Goal: Task Accomplishment & Management: Manage account settings

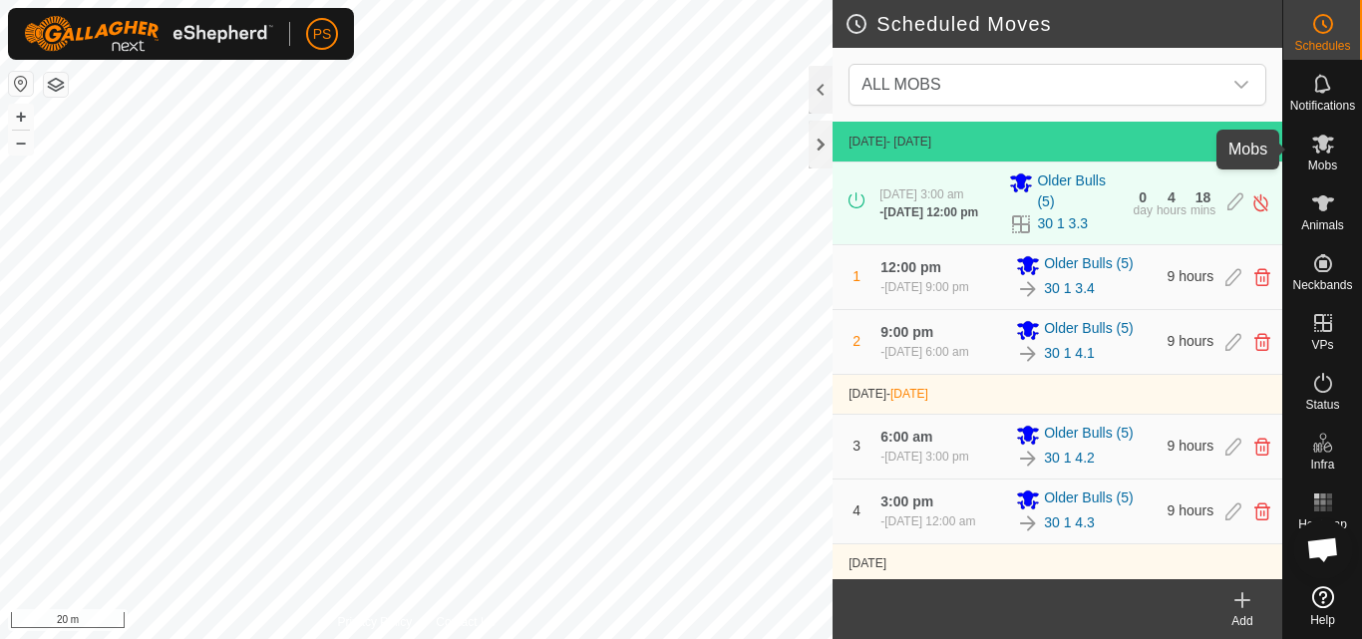
click at [1324, 140] on icon at bounding box center [1324, 144] width 22 height 19
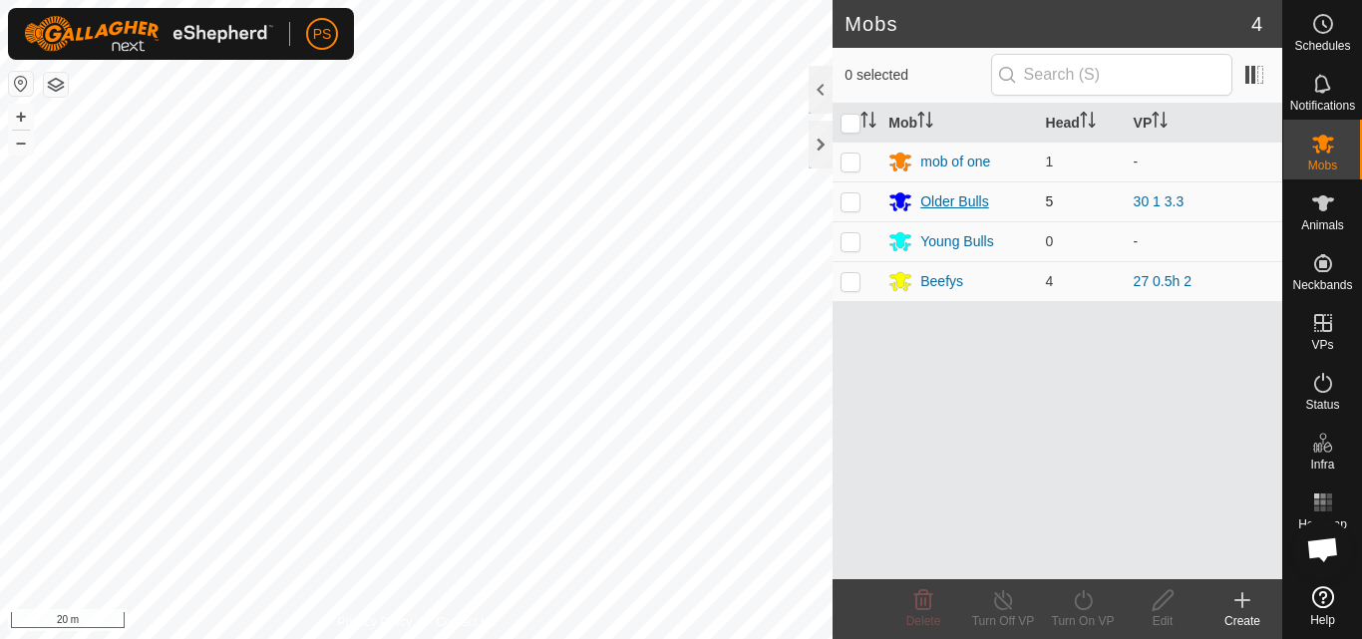
click at [961, 198] on div "Older Bulls" at bounding box center [955, 201] width 68 height 21
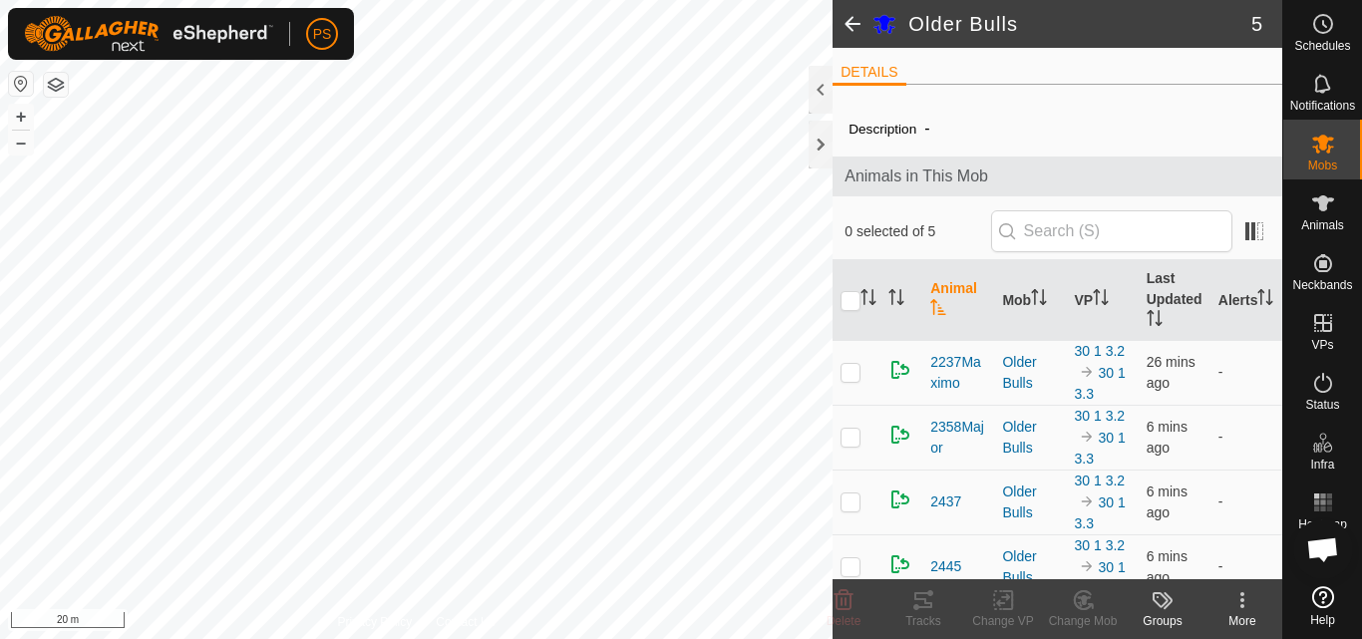
scroll to position [86, 0]
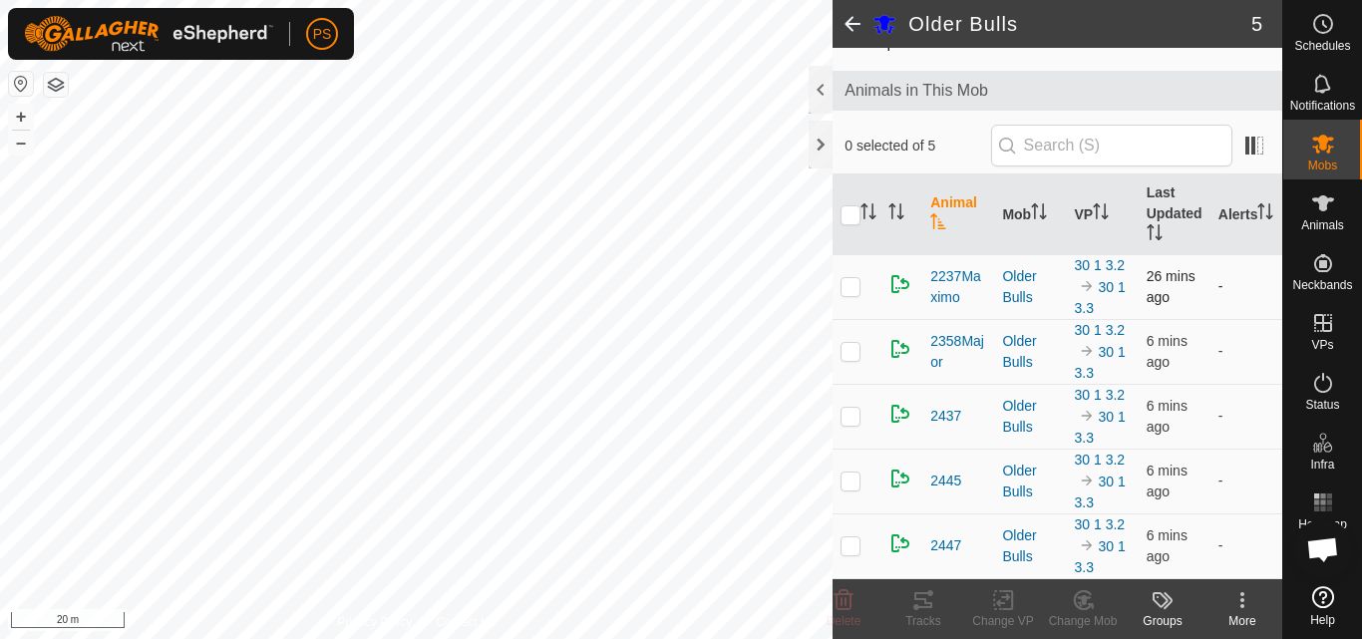
click at [847, 289] on p-checkbox at bounding box center [851, 286] width 20 height 16
checkbox input "true"
click at [925, 602] on icon at bounding box center [924, 600] width 18 height 16
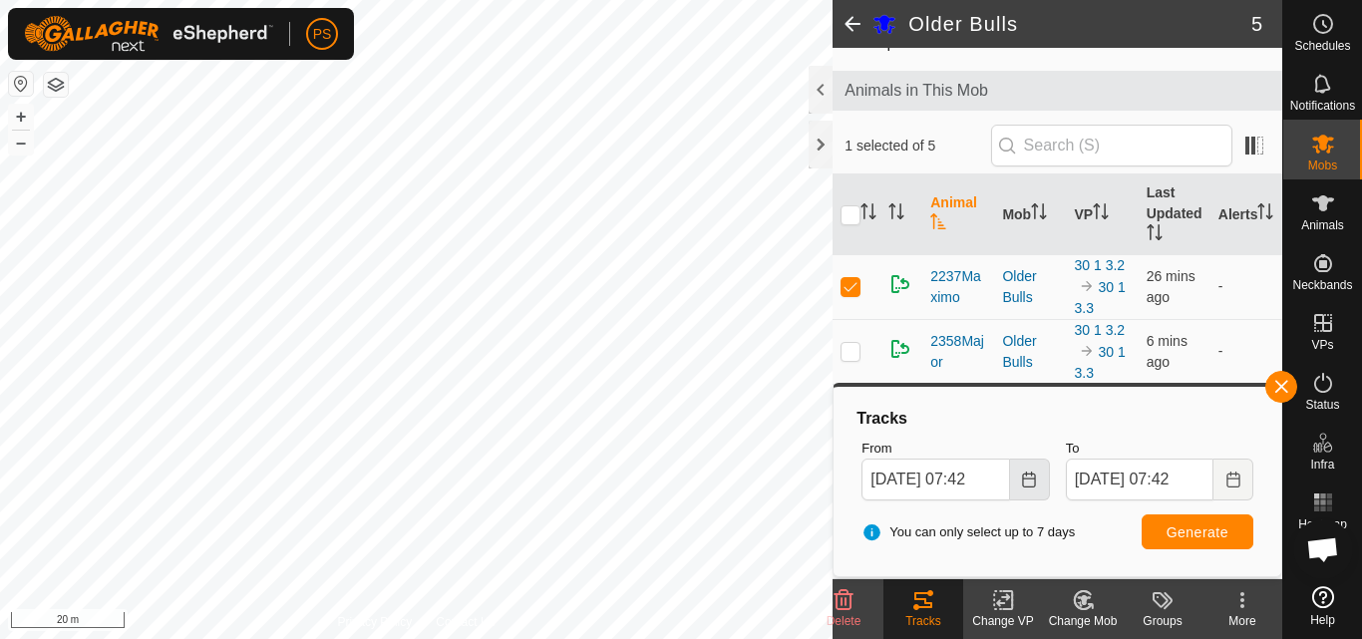
click at [1030, 479] on icon "Choose Date" at bounding box center [1028, 480] width 13 height 16
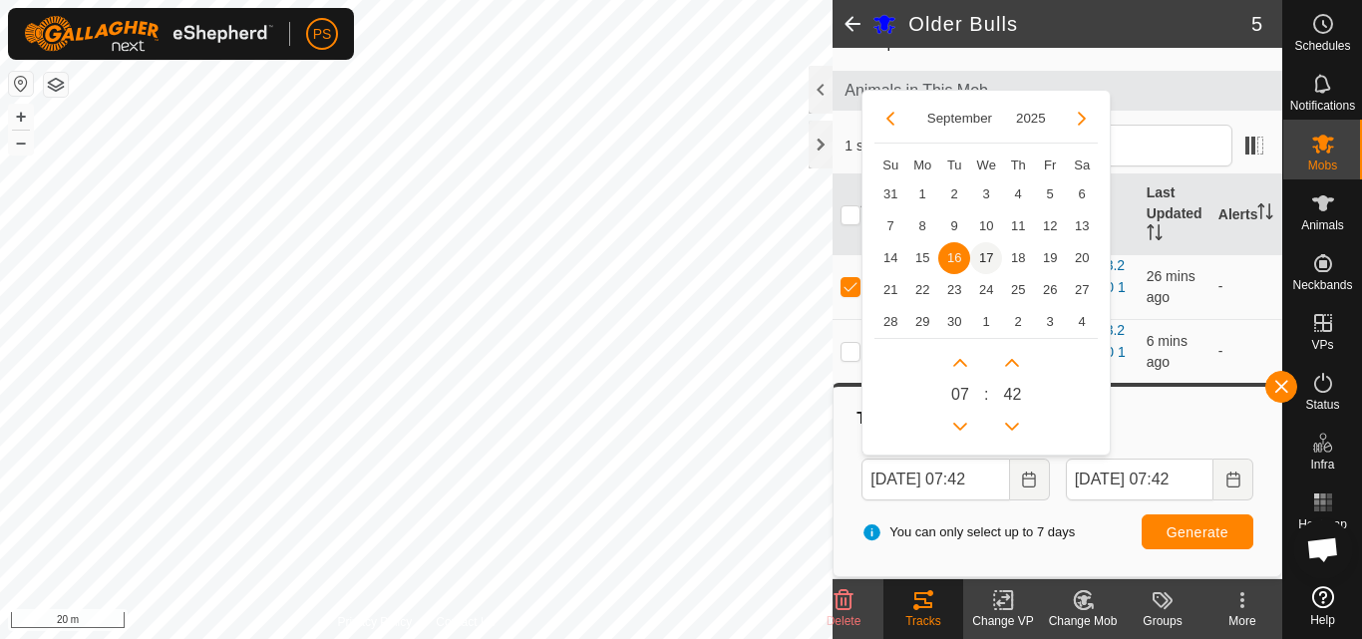
scroll to position [0, 0]
click at [987, 252] on span "17" at bounding box center [986, 258] width 32 height 32
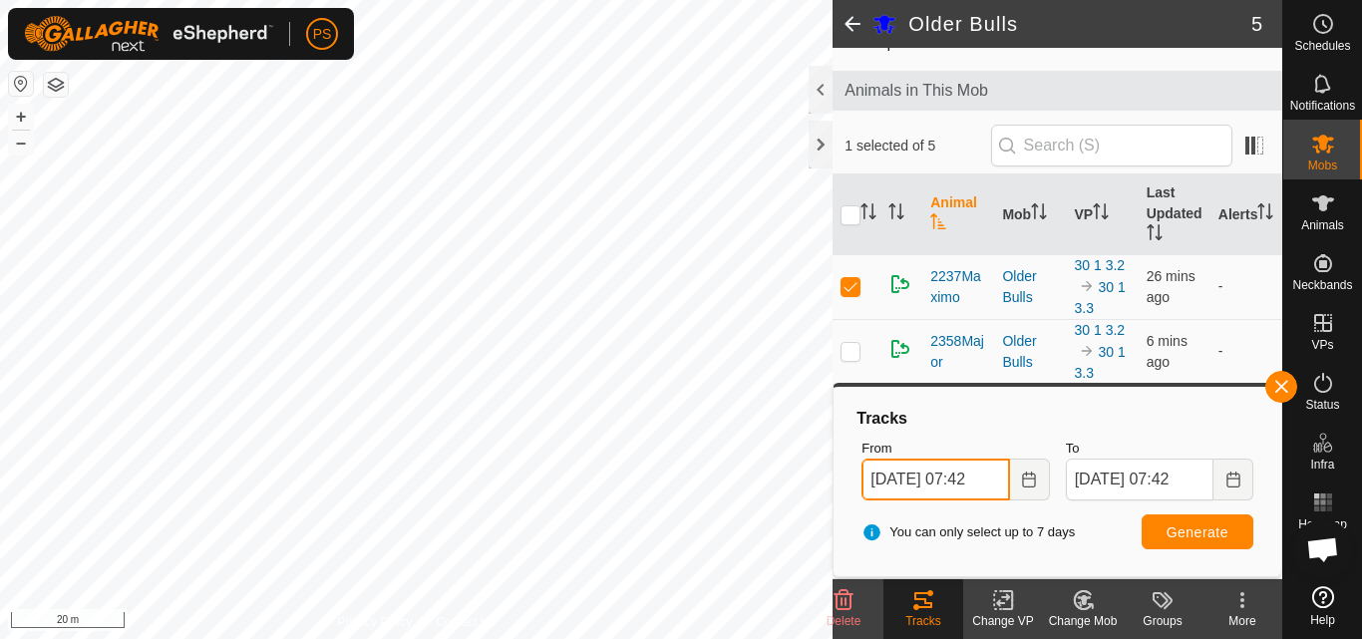
scroll to position [0, 10]
click at [1027, 483] on icon "Choose Date" at bounding box center [1029, 480] width 16 height 16
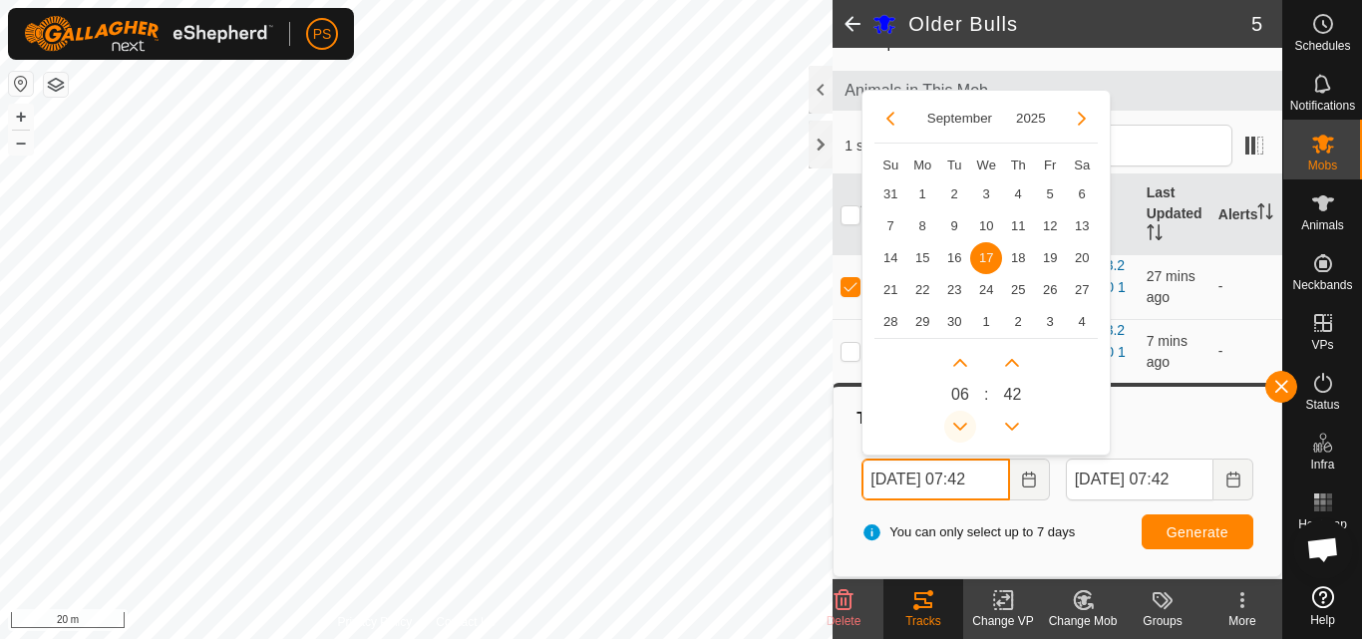
click at [957, 422] on button "Previous Hour" at bounding box center [961, 427] width 32 height 32
click at [958, 423] on span "Previous Hour" at bounding box center [958, 423] width 0 height 0
click at [957, 422] on button "Previous Hour" at bounding box center [961, 427] width 32 height 32
click at [957, 422] on icon "Previous Hour" at bounding box center [960, 427] width 16 height 16
click at [957, 422] on button "Previous Hour" at bounding box center [961, 427] width 32 height 32
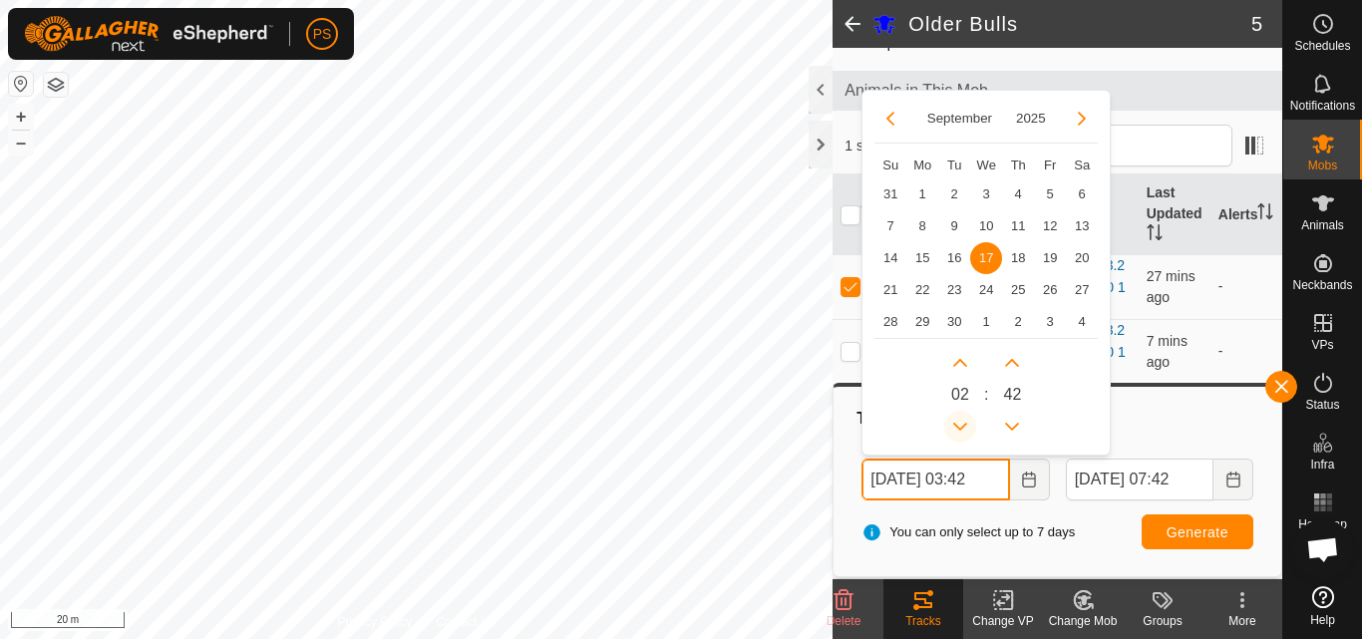
type input "[DATE] 02:42"
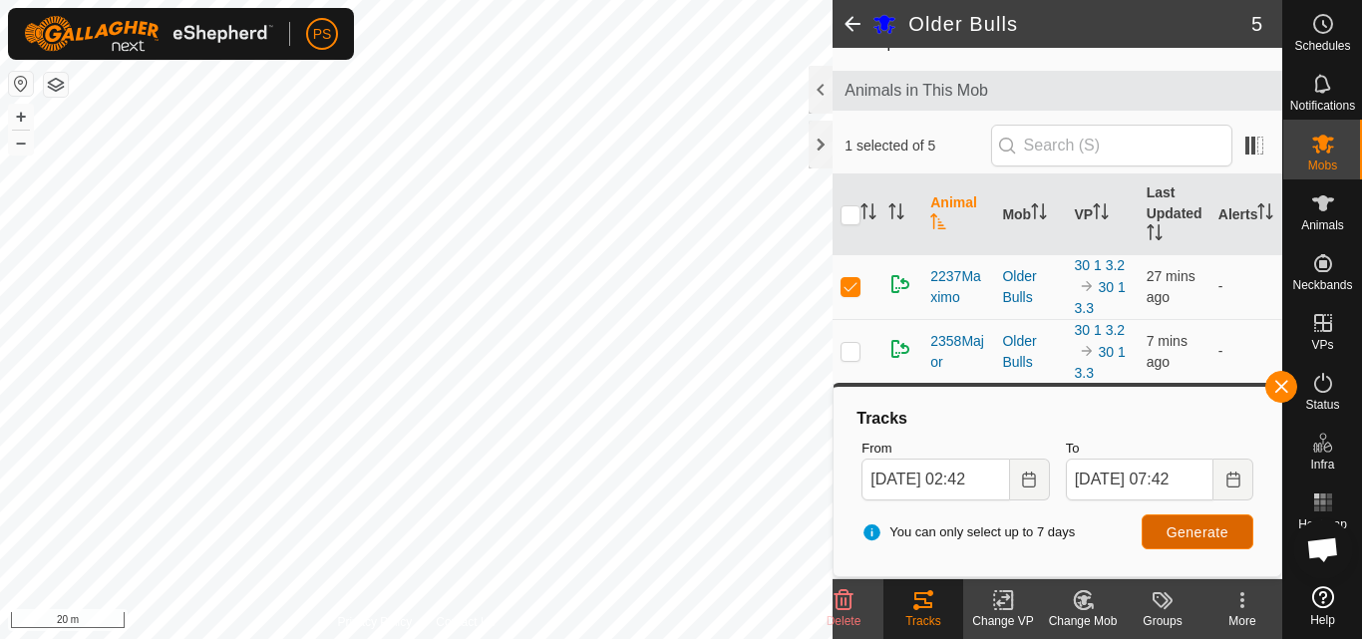
scroll to position [0, 0]
click at [1201, 529] on span "Generate" at bounding box center [1198, 533] width 62 height 16
click at [855, 285] on p-checkbox at bounding box center [851, 286] width 20 height 16
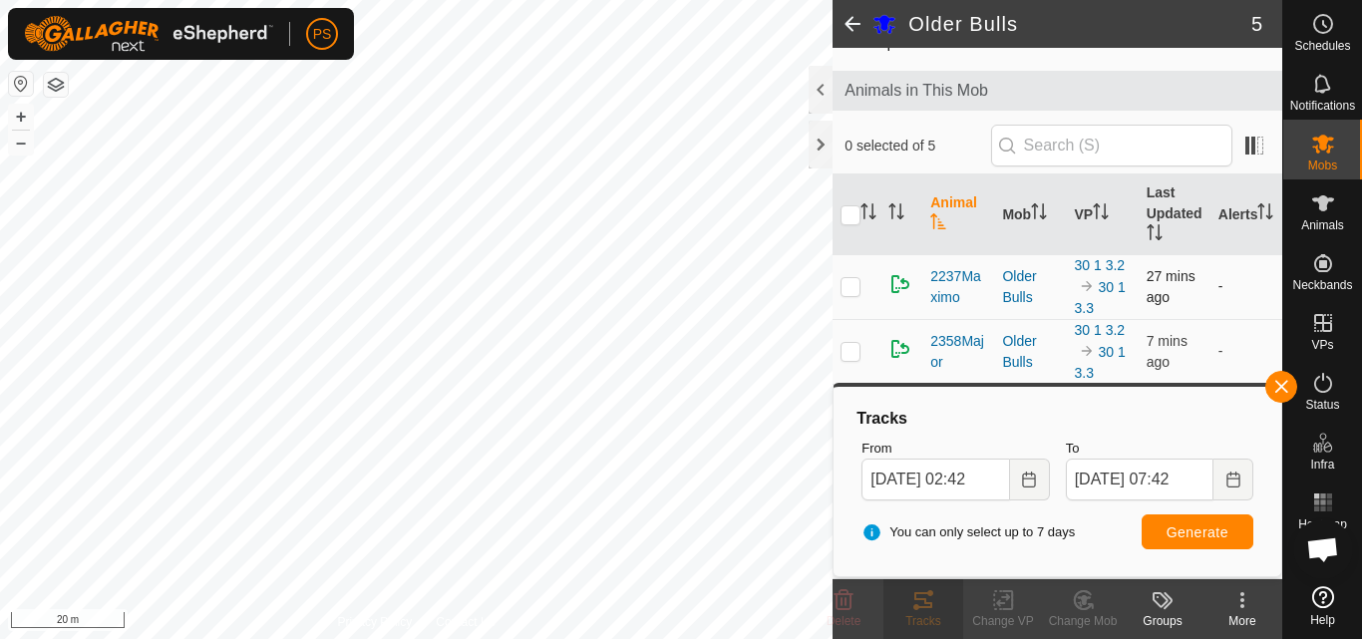
click at [846, 285] on p-checkbox at bounding box center [851, 286] width 20 height 16
checkbox input "true"
click at [954, 277] on span "2237Maximo" at bounding box center [959, 287] width 56 height 42
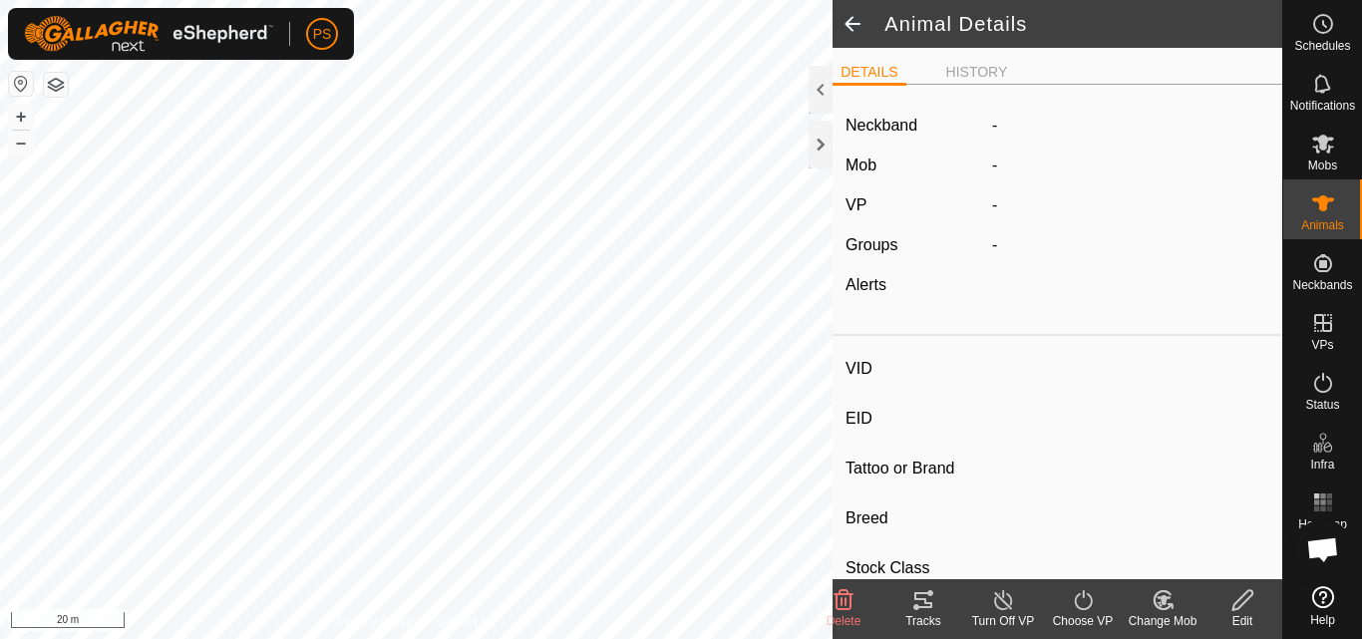
type input "2237Maximo"
type input "-"
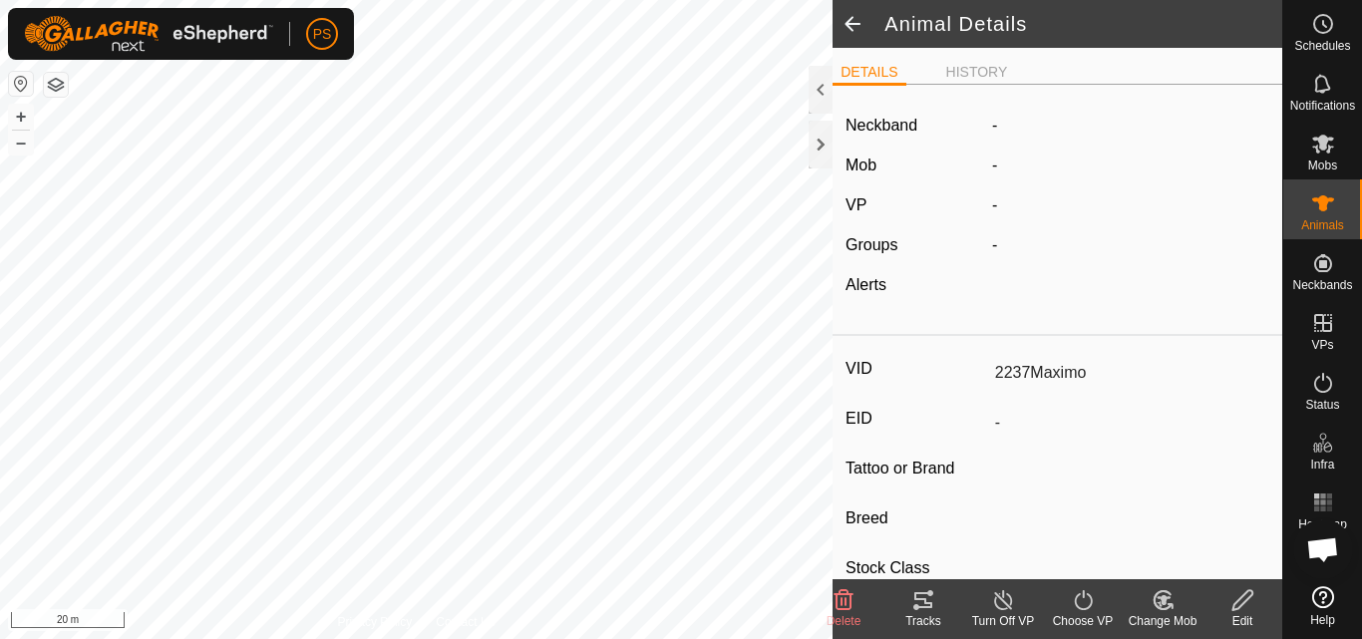
type input "0 kg"
type input "-"
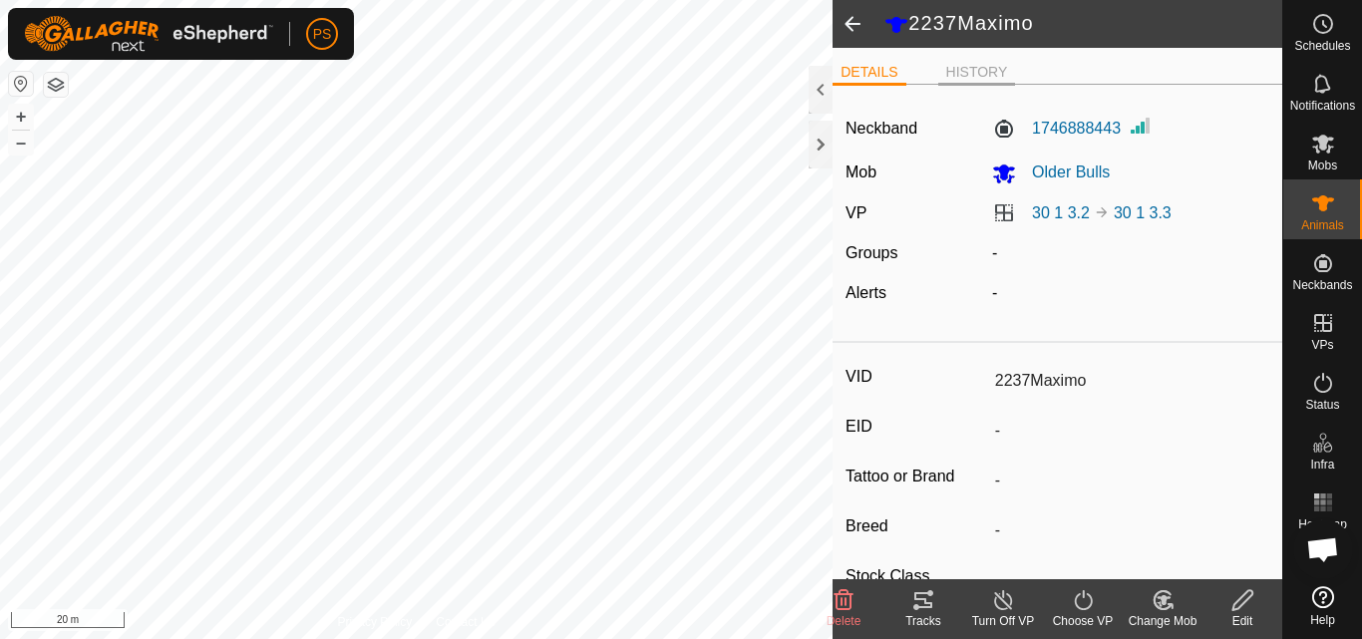
click at [979, 73] on li "HISTORY" at bounding box center [978, 74] width 78 height 24
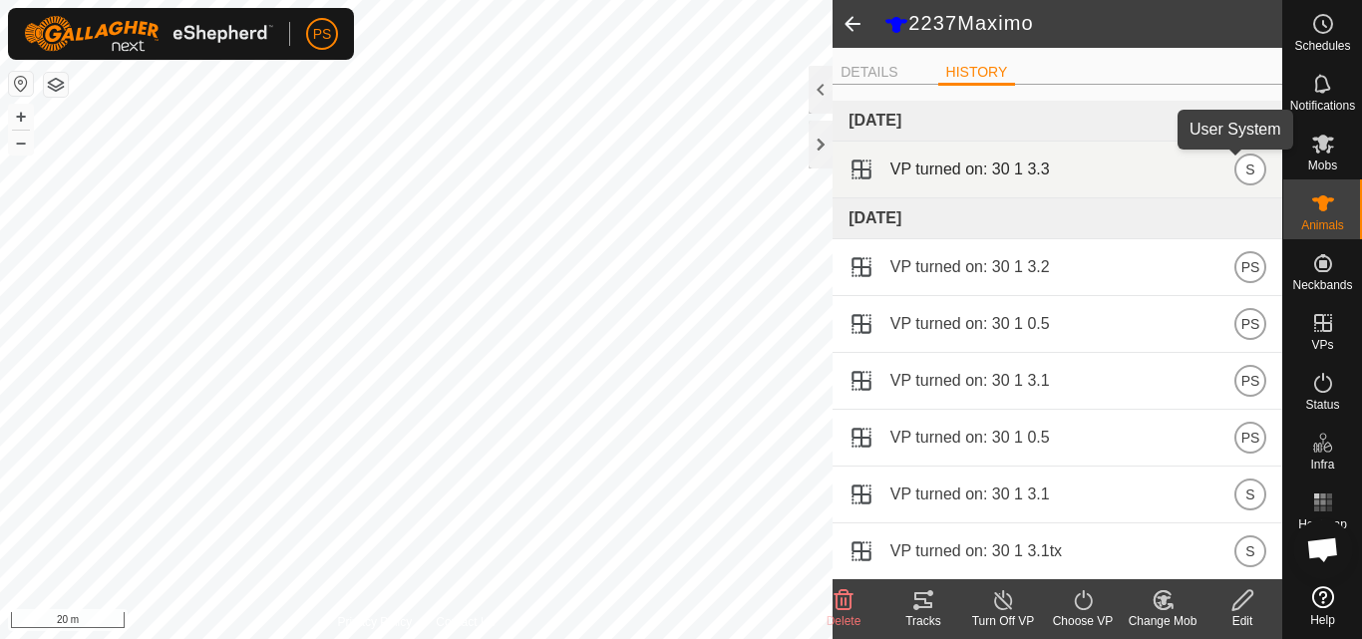
click at [1246, 169] on span "S" at bounding box center [1250, 170] width 9 height 22
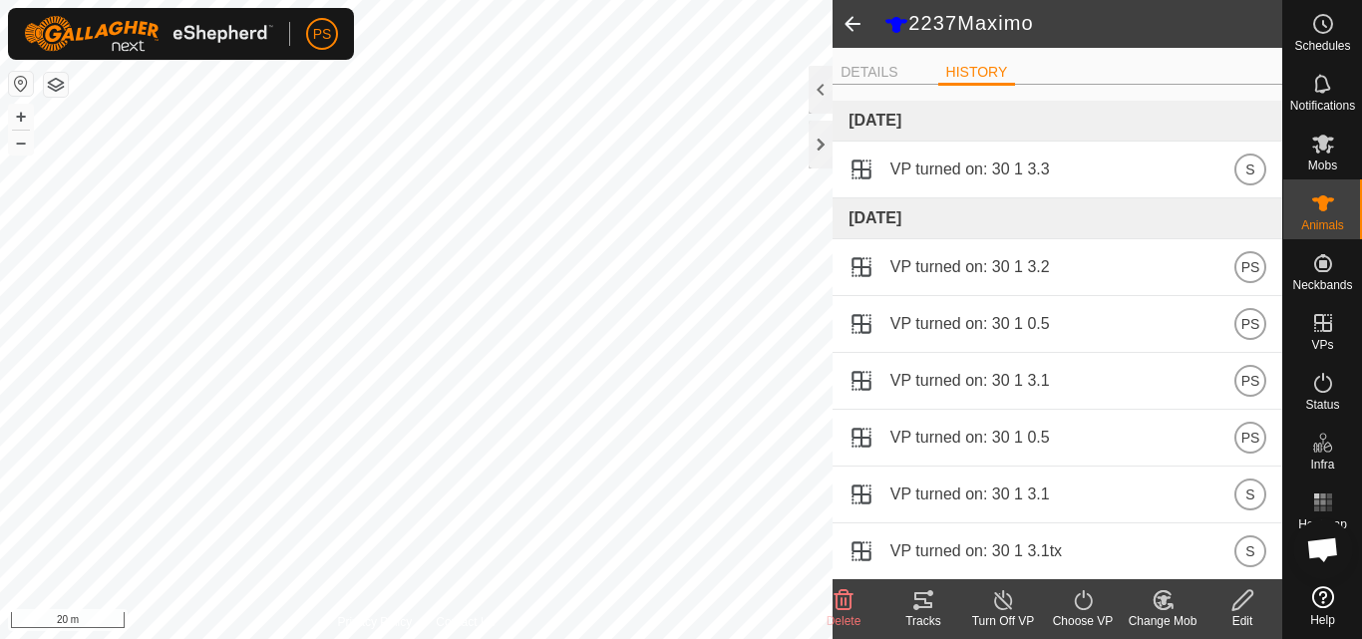
click at [857, 21] on span at bounding box center [853, 24] width 40 height 48
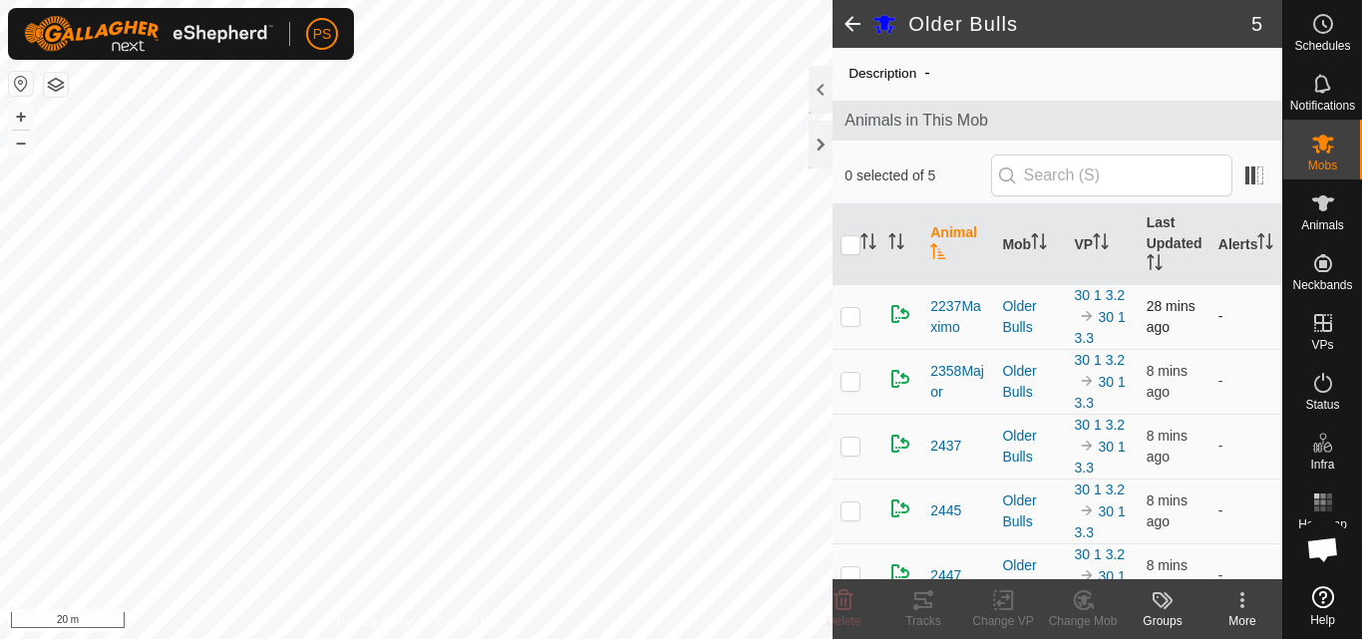
scroll to position [86, 0]
